Goal: Obtain resource: Download file/media

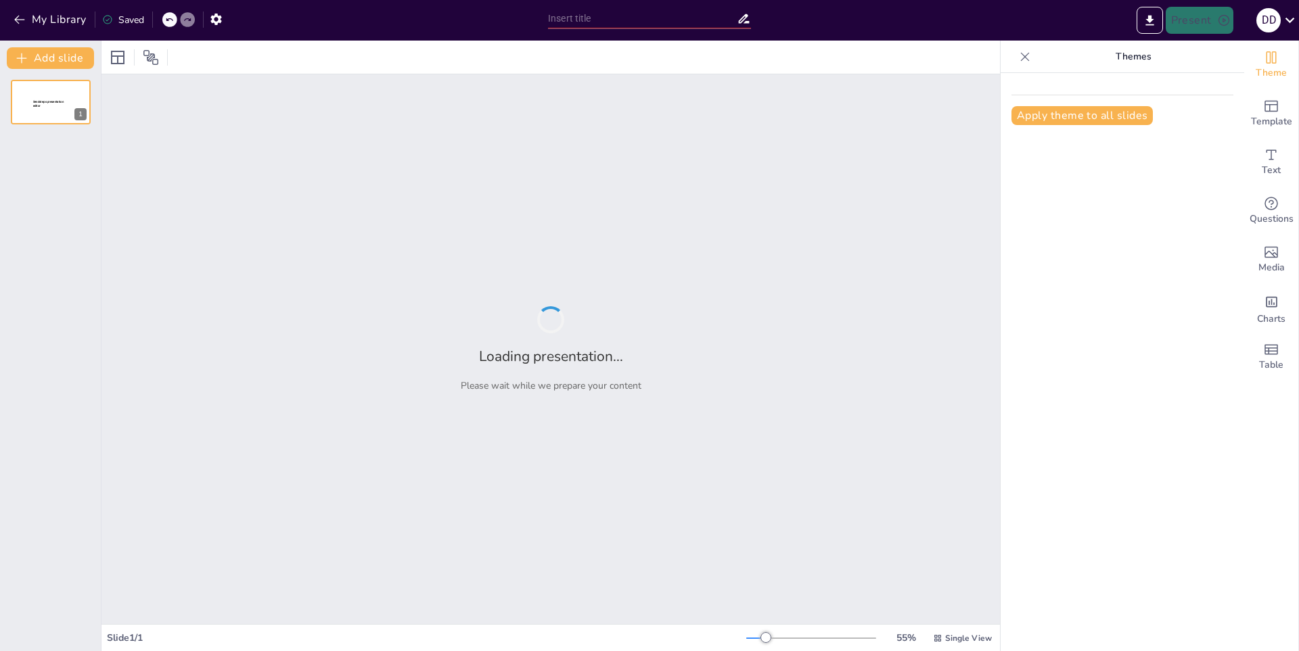
type input "La Importancia de la Familia en la Sociedad"
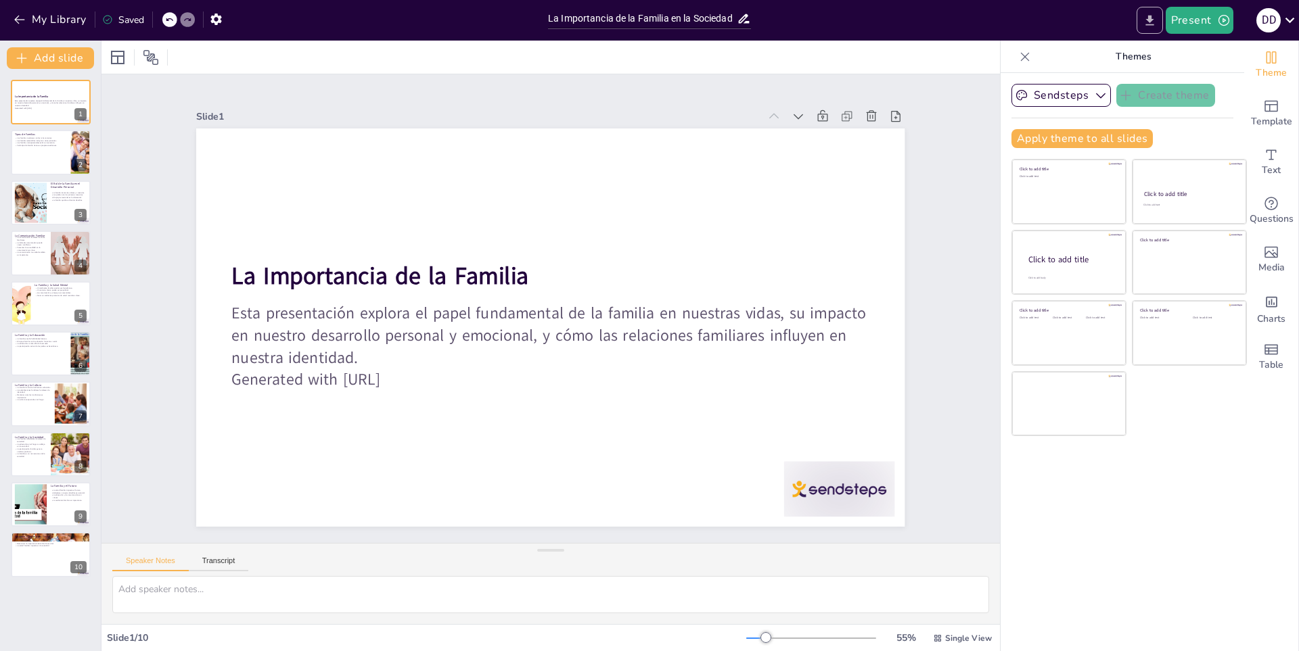
click at [1147, 18] on icon "Export to PowerPoint" at bounding box center [1149, 21] width 14 height 14
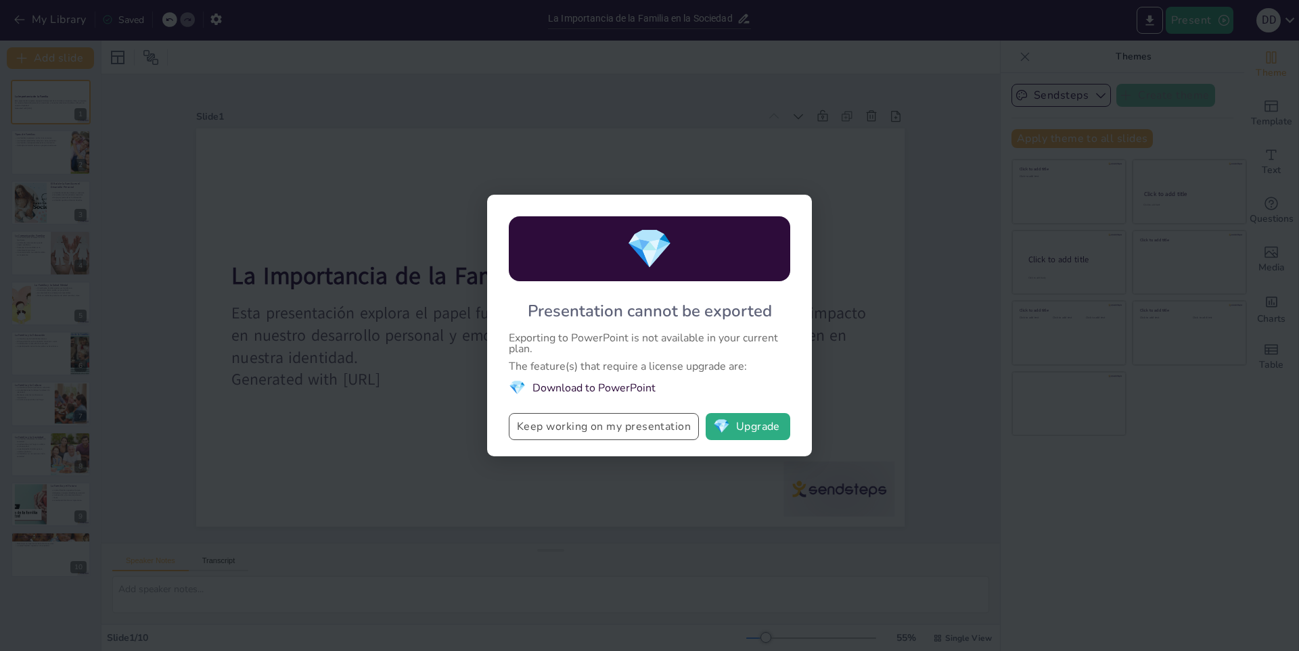
click at [638, 417] on button "Keep working on my presentation" at bounding box center [604, 426] width 190 height 27
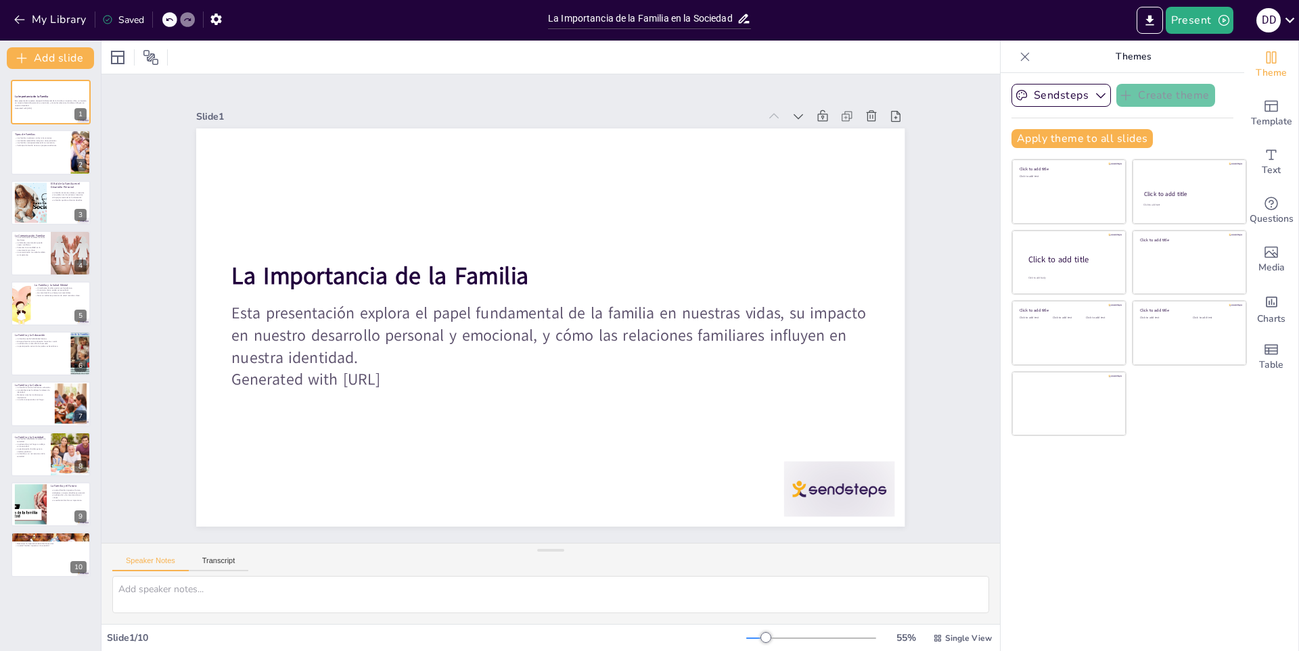
click at [916, 150] on div "Slide 1 La Importancia de la Familia Esta presentación explora el papel fundame…" at bounding box center [550, 309] width 897 height 770
click at [1158, 12] on button "Export to PowerPoint" at bounding box center [1149, 20] width 26 height 27
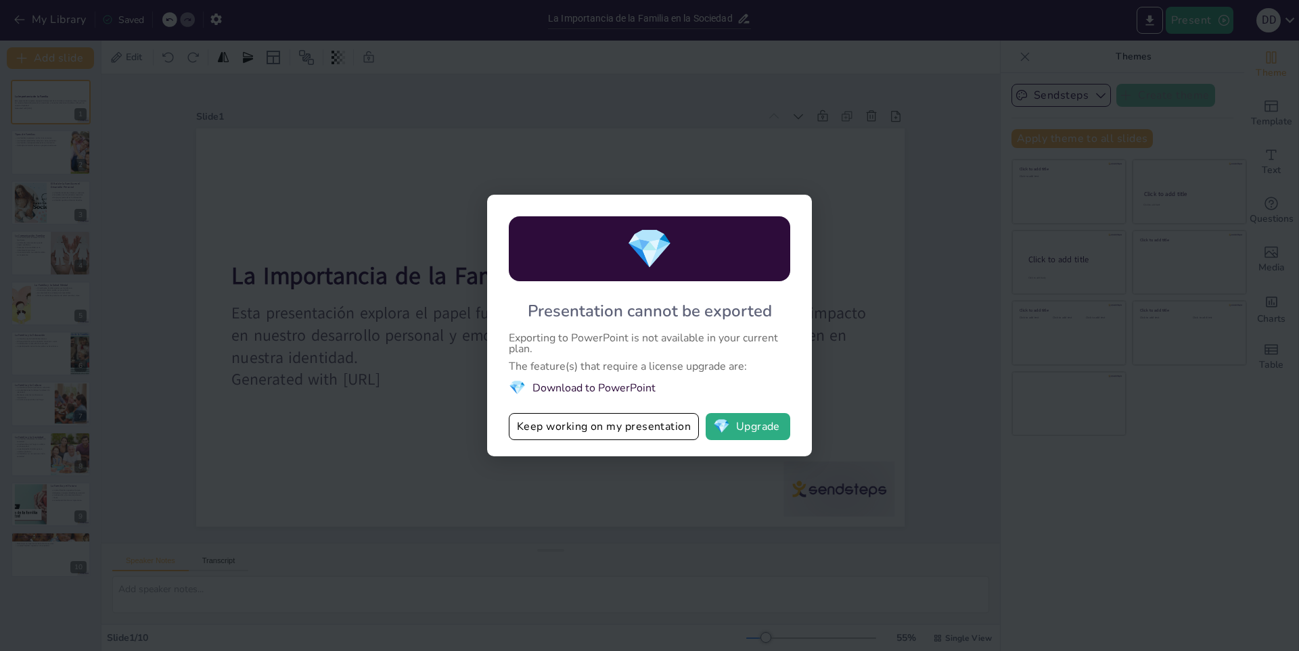
click at [614, 392] on li "💎 Download to PowerPoint" at bounding box center [649, 388] width 281 height 18
click at [724, 438] on button "💎 Upgrade" at bounding box center [747, 426] width 85 height 27
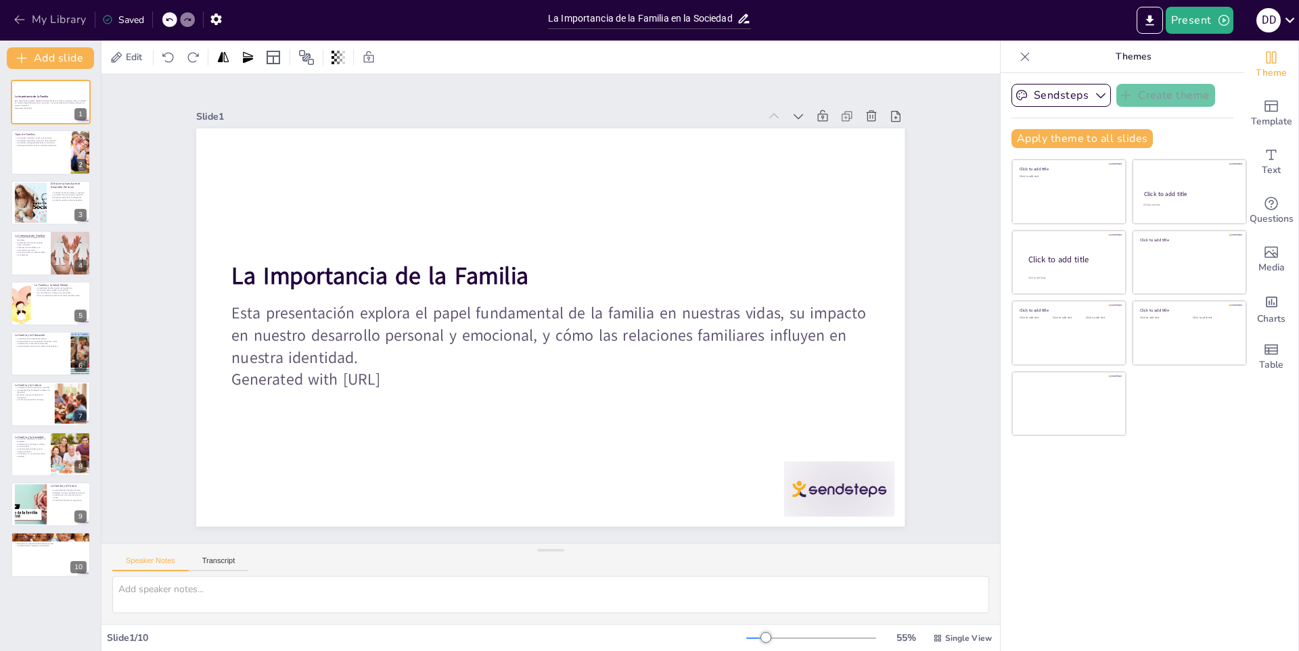
click at [55, 19] on button "My Library" at bounding box center [51, 20] width 82 height 22
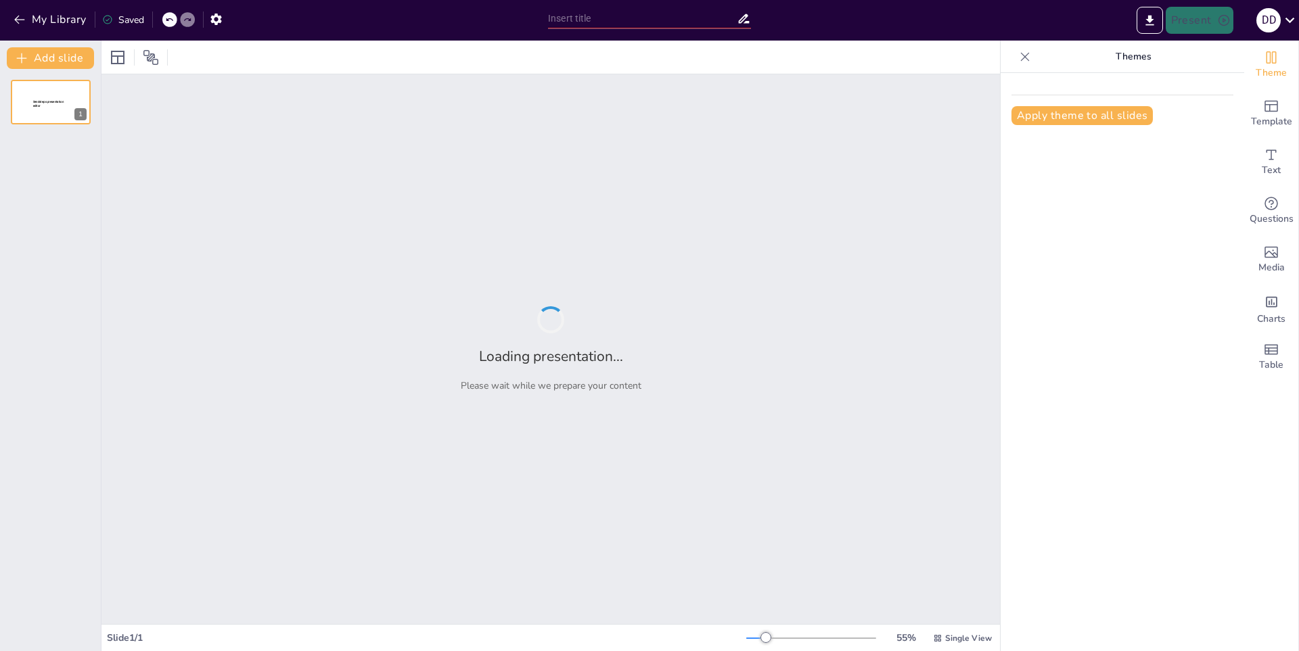
type input "El Orfanato: Historia y Función en la Sociedad"
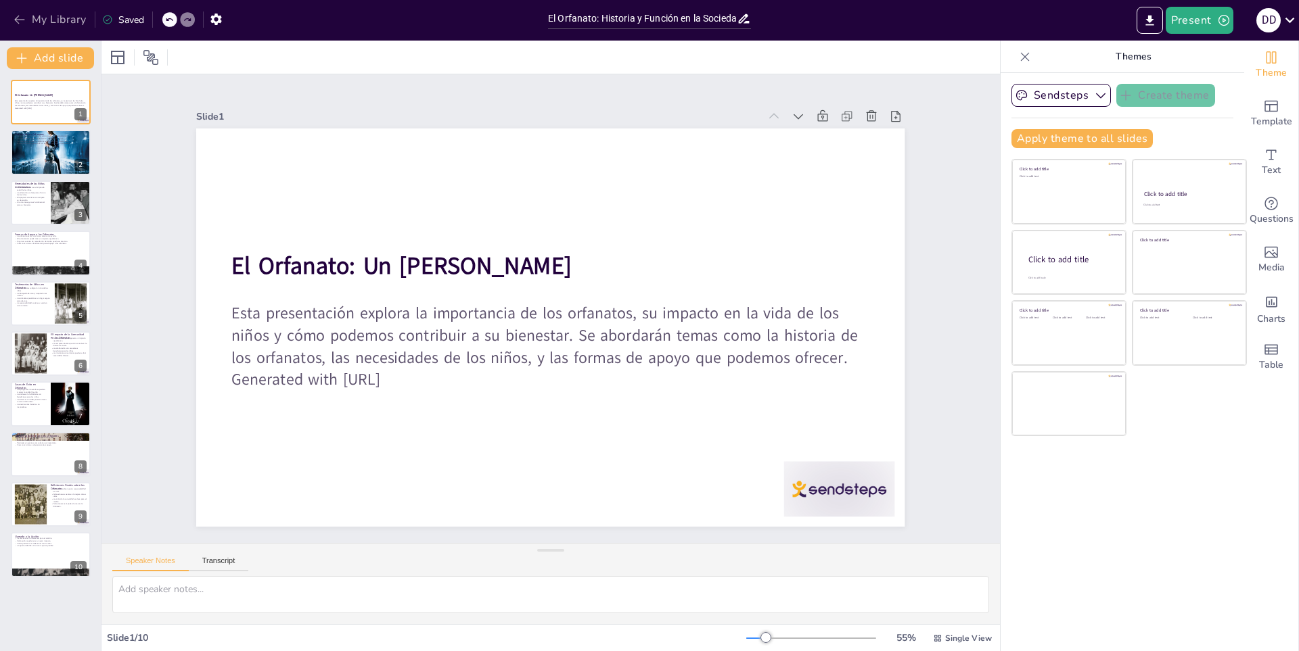
click at [54, 12] on button "My Library" at bounding box center [51, 20] width 82 height 22
